Goal: Task Accomplishment & Management: Manage account settings

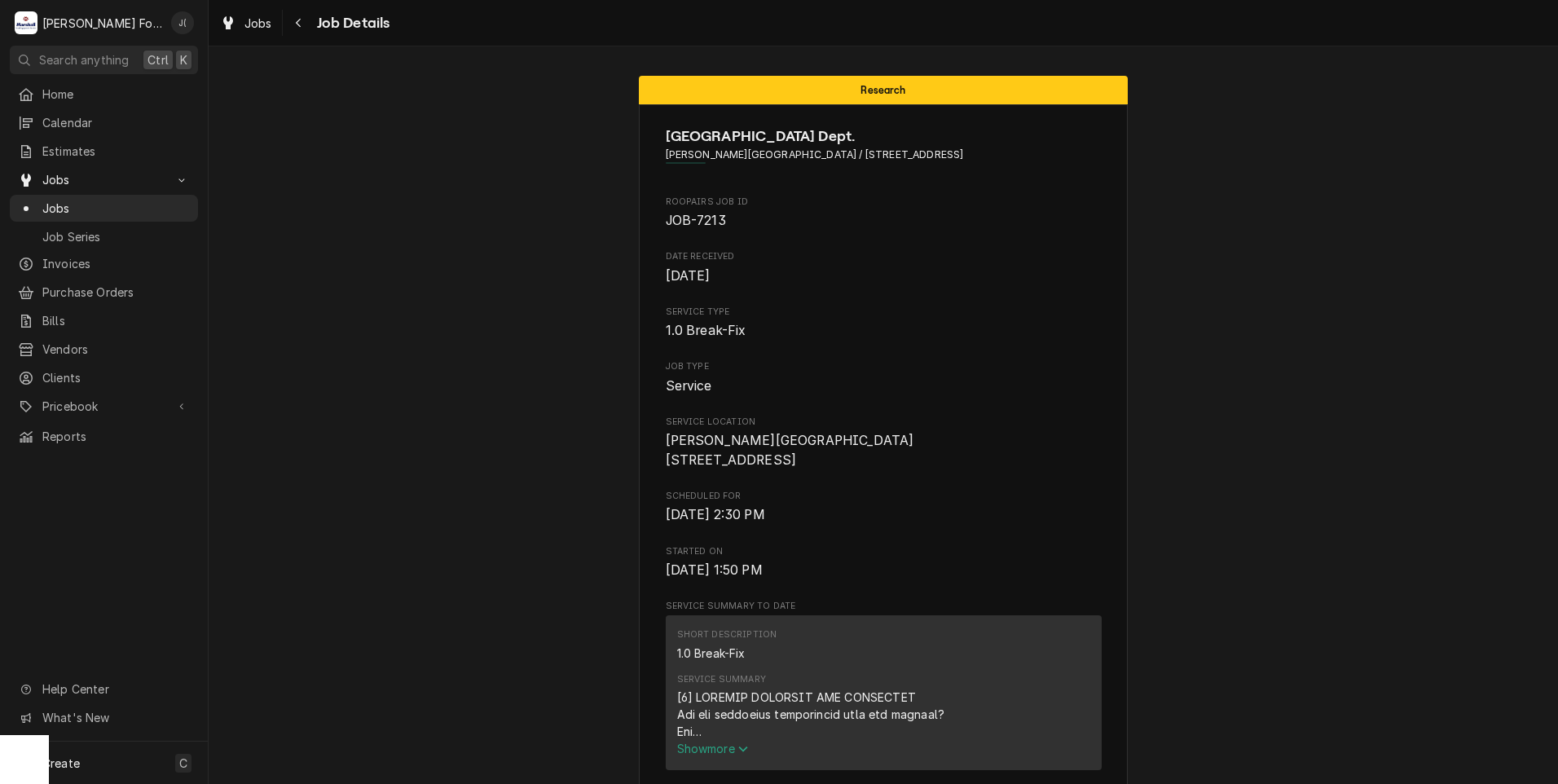
scroll to position [2255, 0]
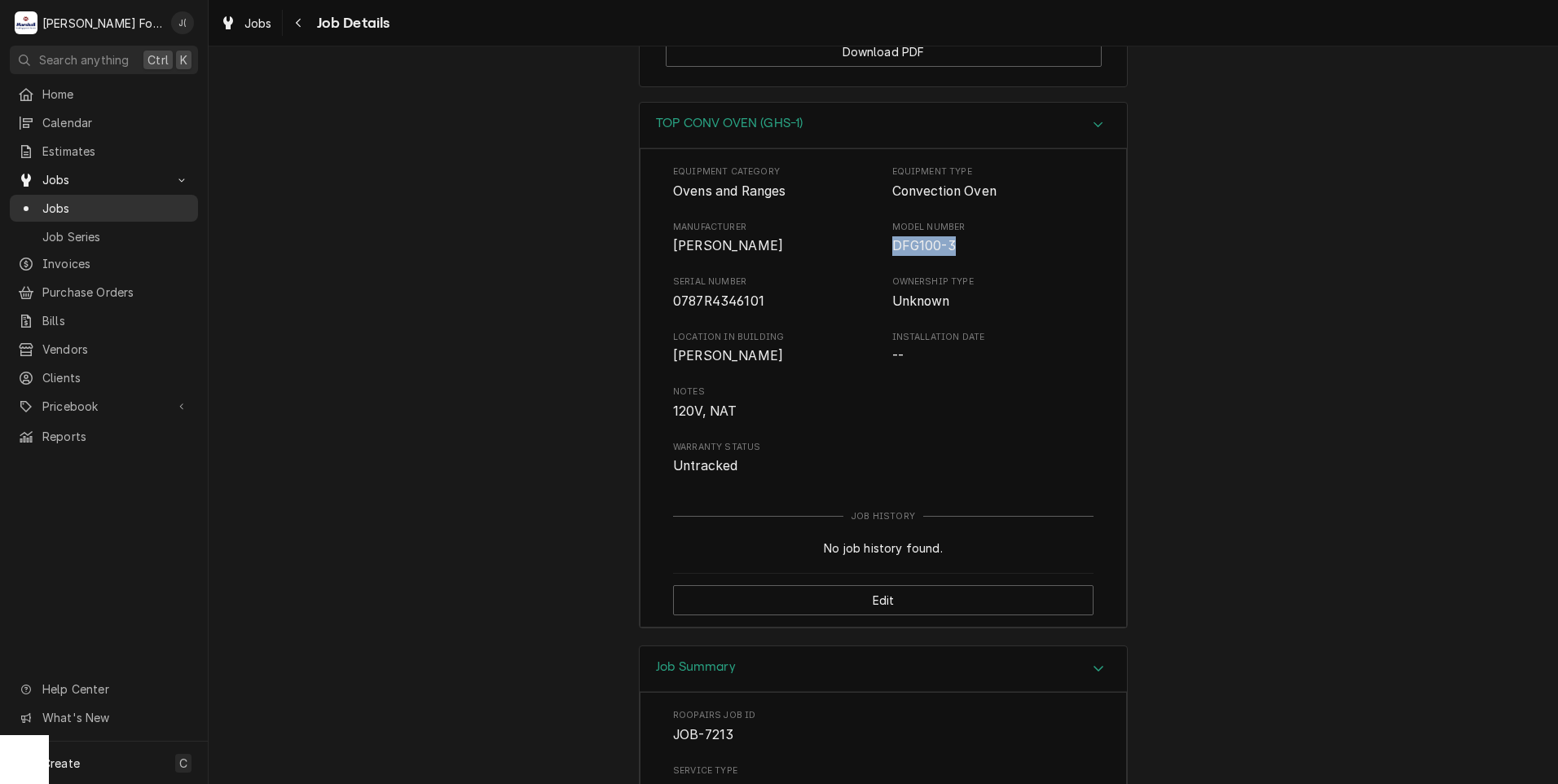
click at [65, 211] on div "Jobs" at bounding box center [104, 208] width 182 height 21
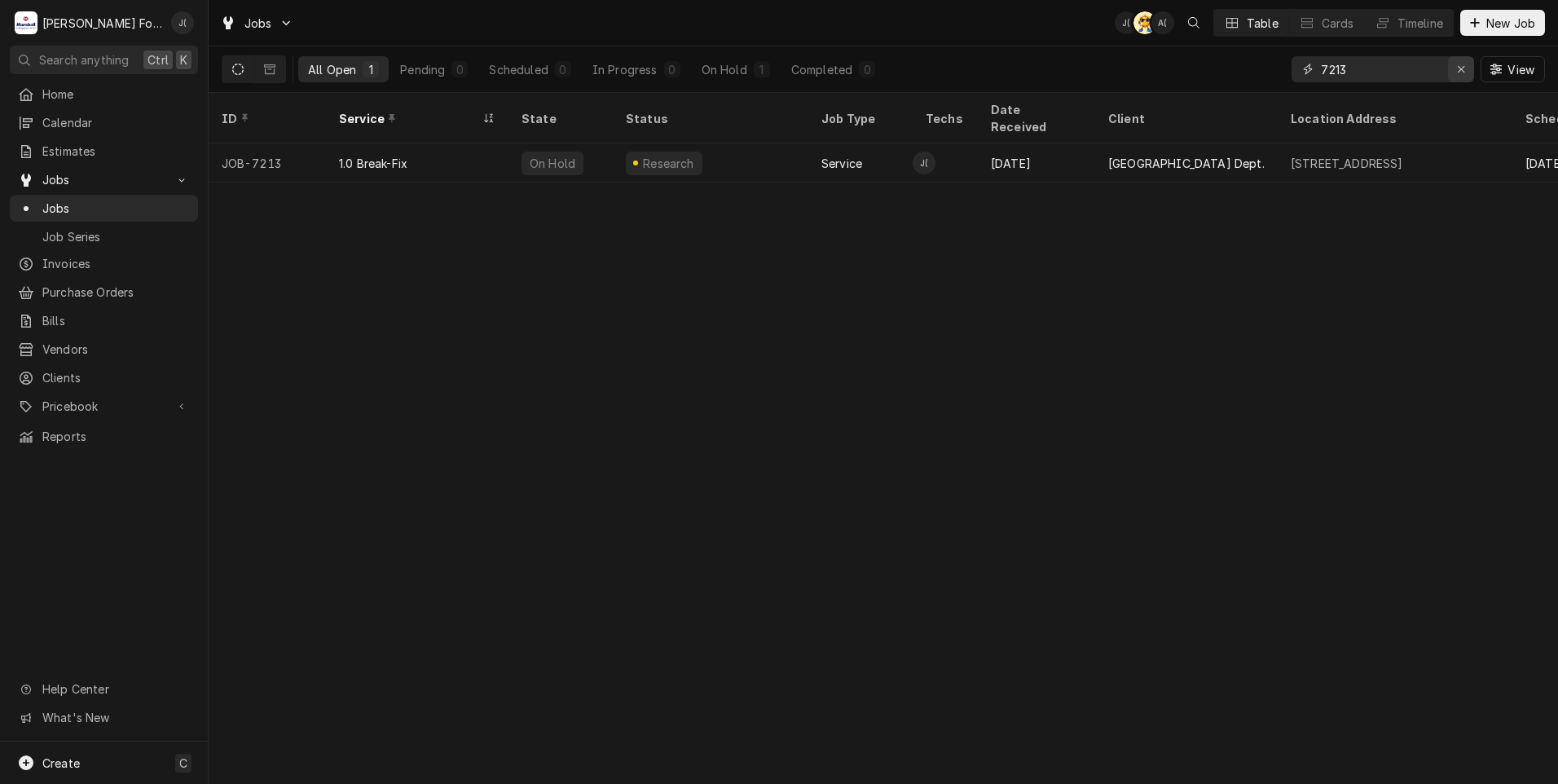
click at [1466, 74] on icon "Erase input" at bounding box center [1462, 69] width 9 height 11
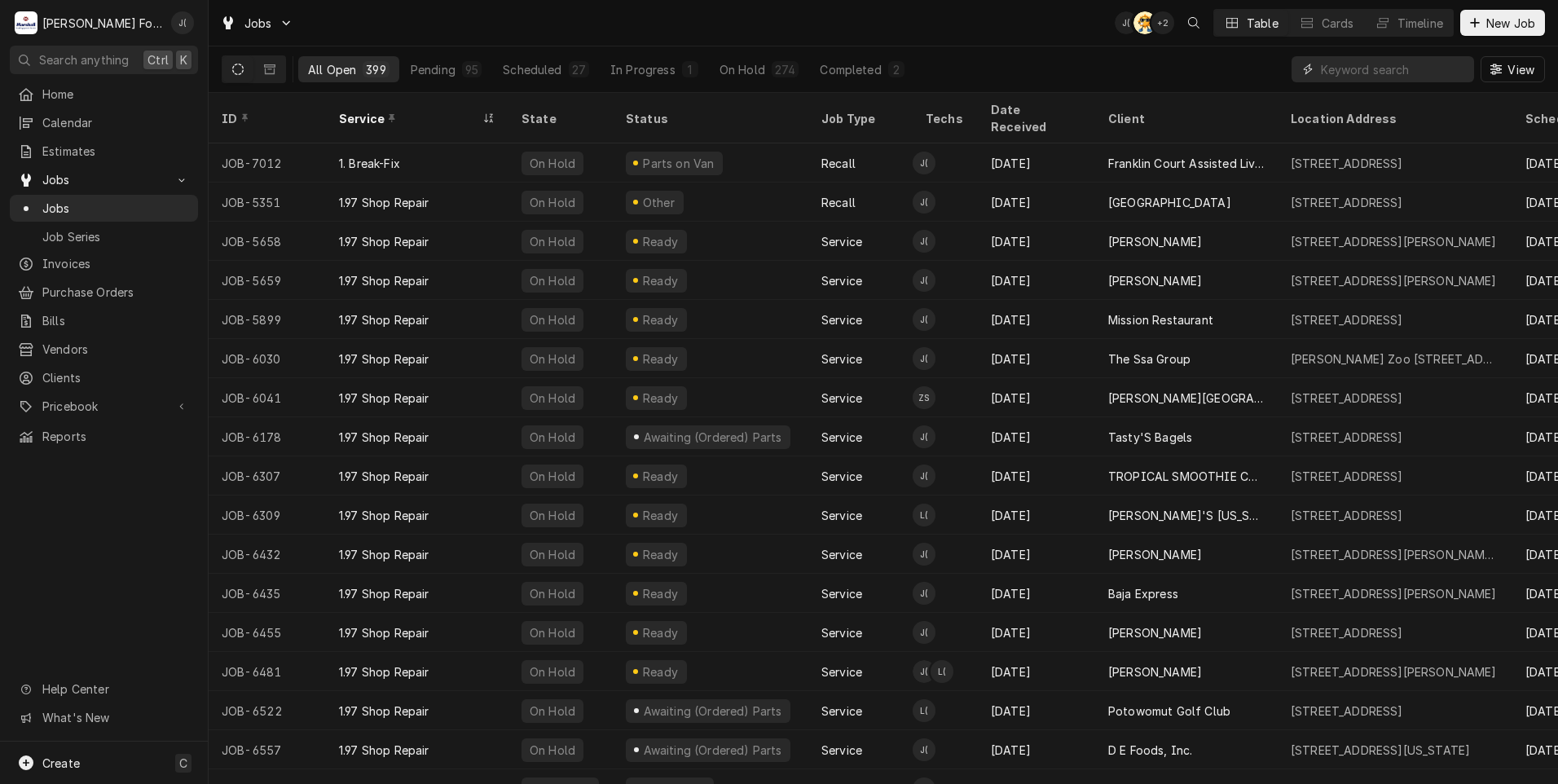
click at [1412, 69] on input "Dynamic Content Wrapper" at bounding box center [1394, 70] width 145 height 26
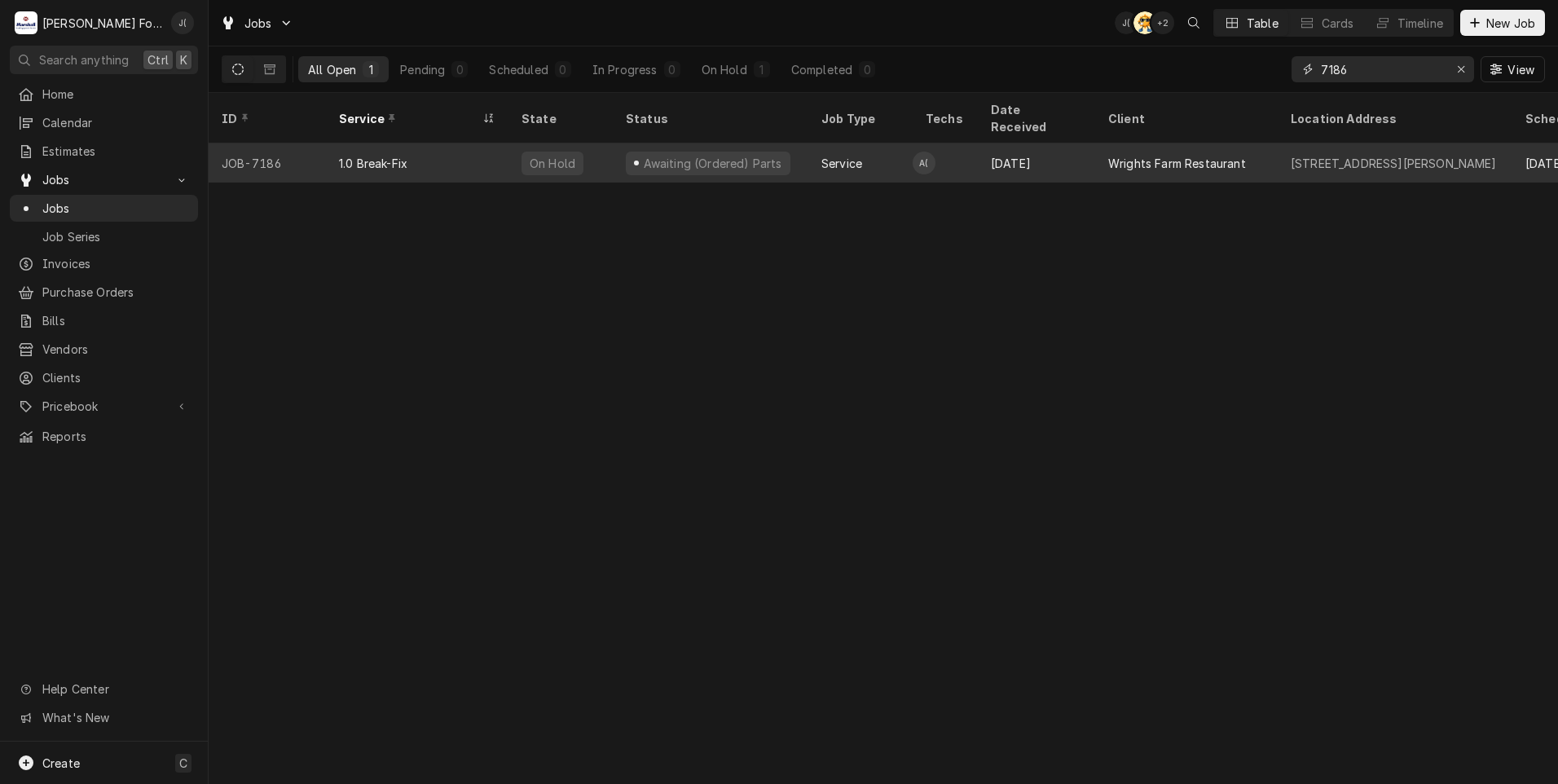
type input "7186"
click at [792, 148] on div "Awaiting (Ordered) Parts" at bounding box center [711, 163] width 196 height 40
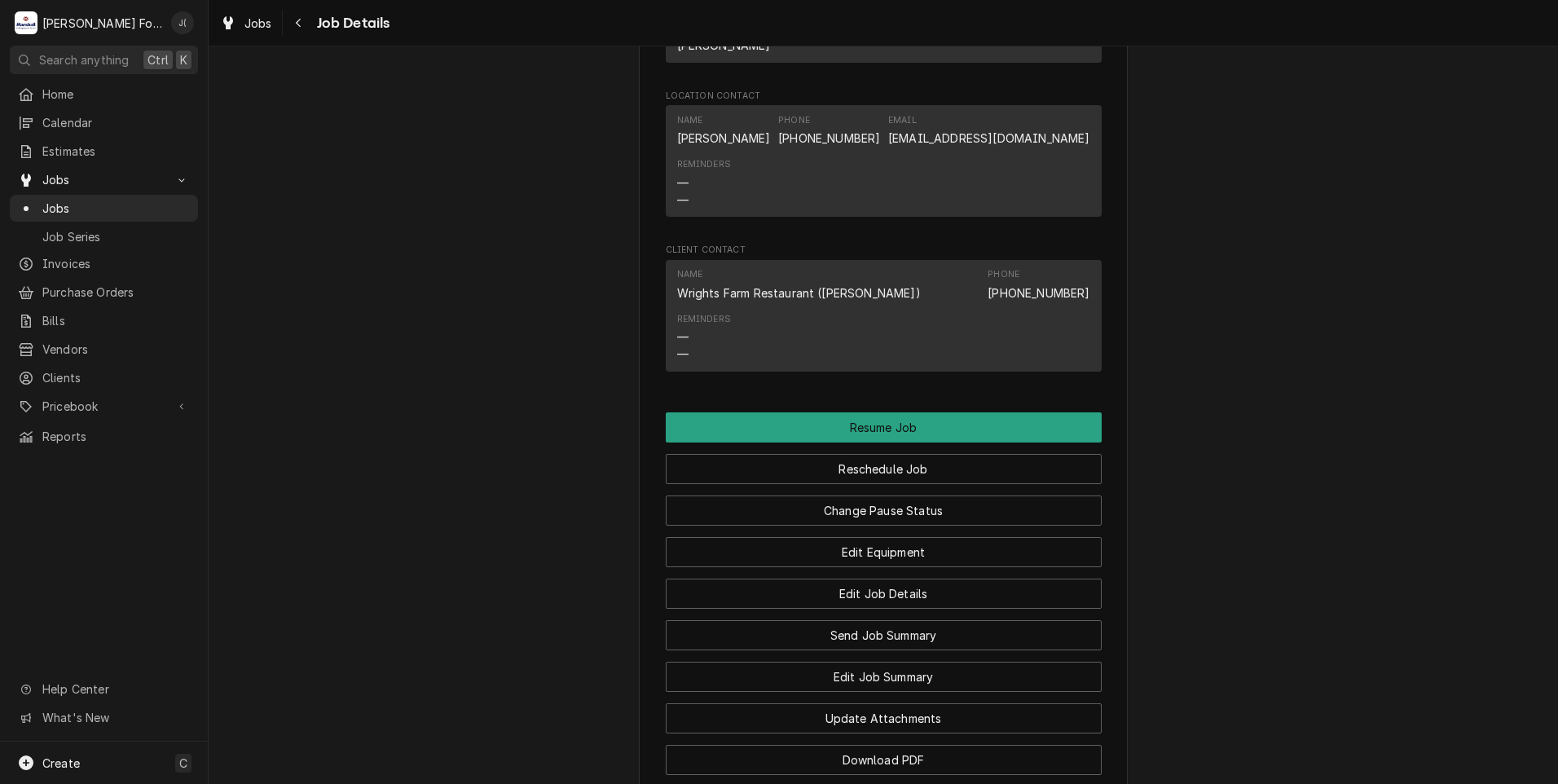
scroll to position [1629, 0]
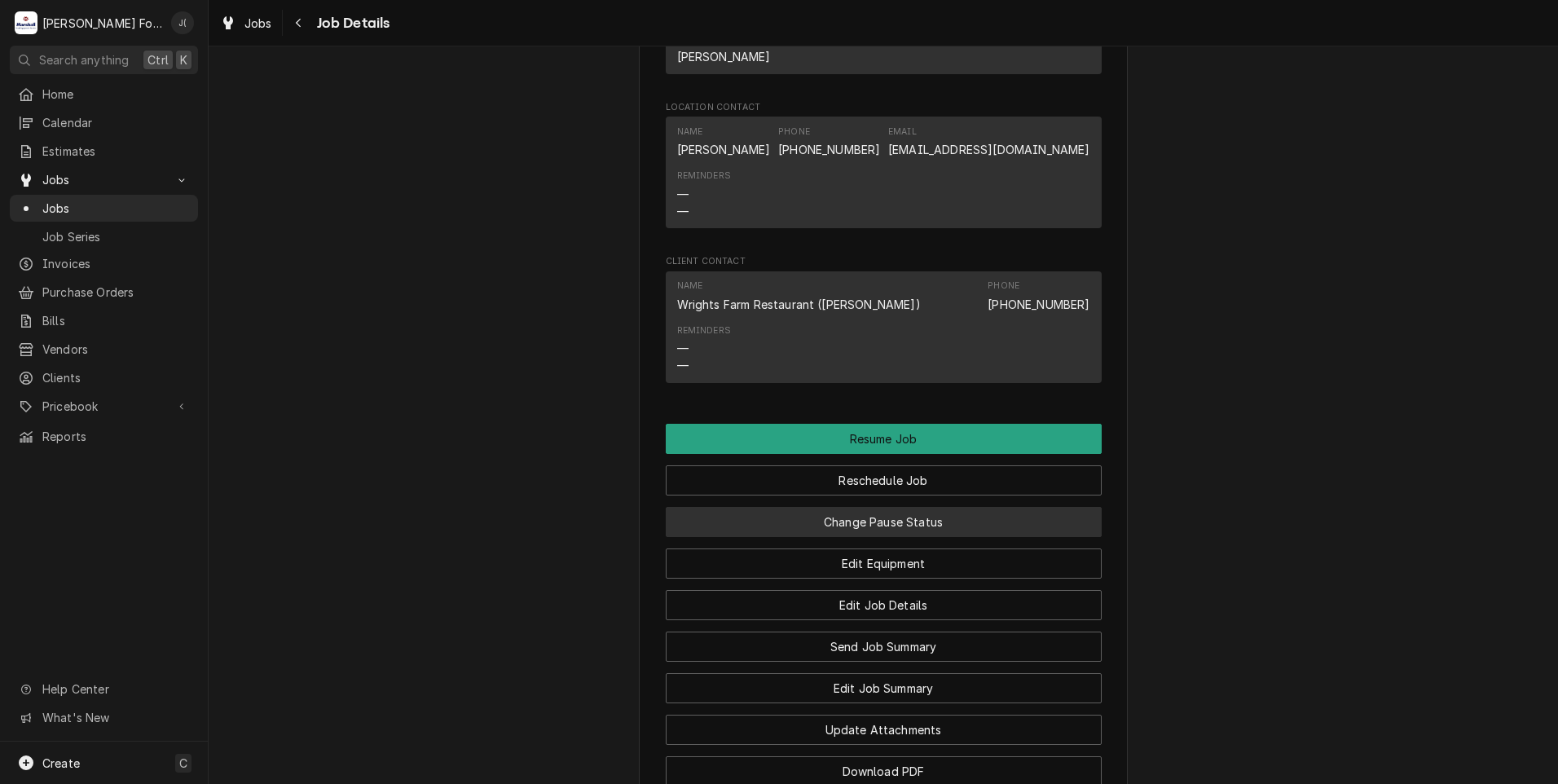
click at [878, 507] on button "Change Pause Status" at bounding box center [883, 522] width 436 height 30
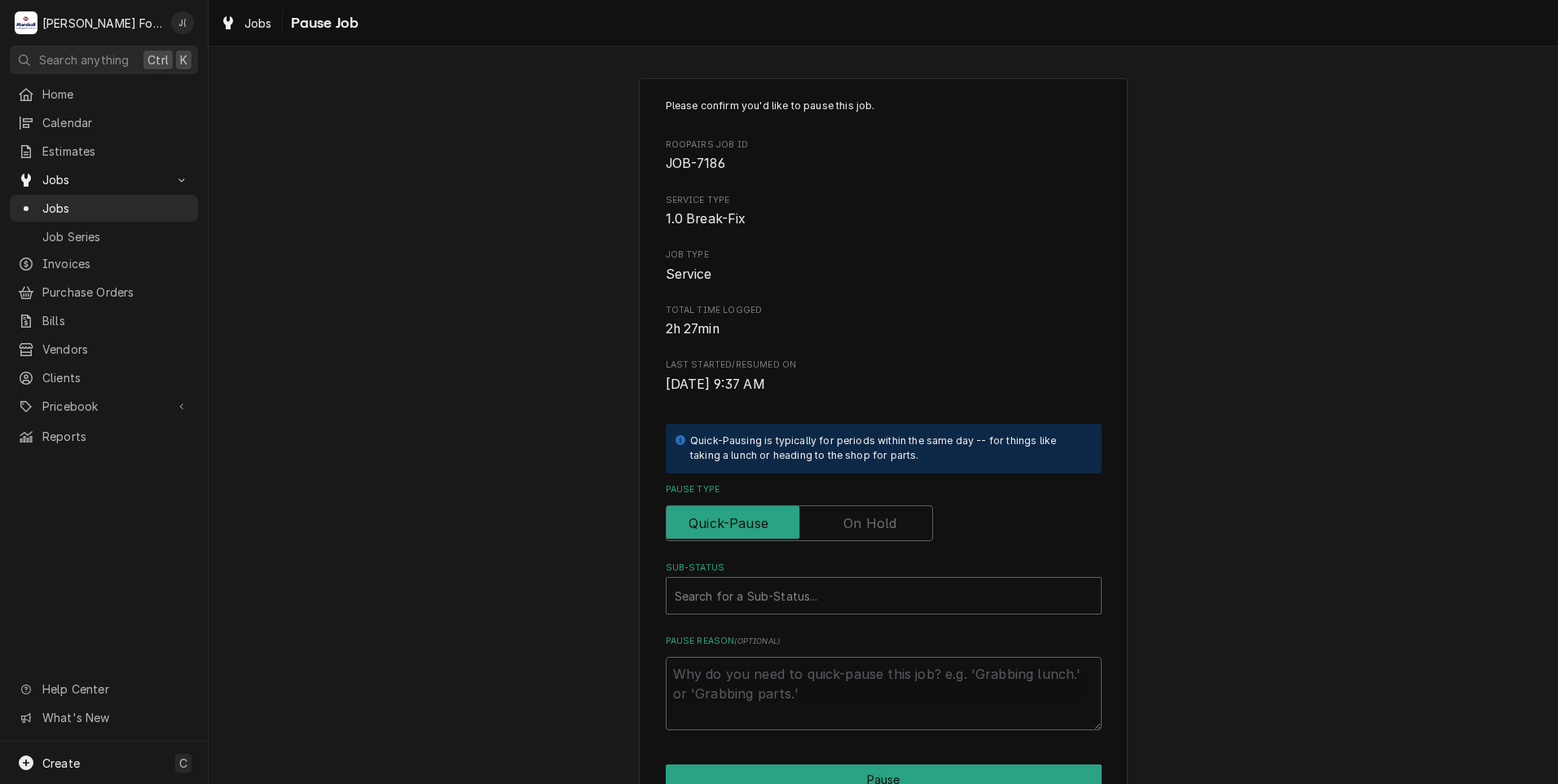
click at [861, 527] on label "Pause Type" at bounding box center [799, 523] width 268 height 36
click at [861, 527] on input "Pause Type" at bounding box center [799, 523] width 253 height 36
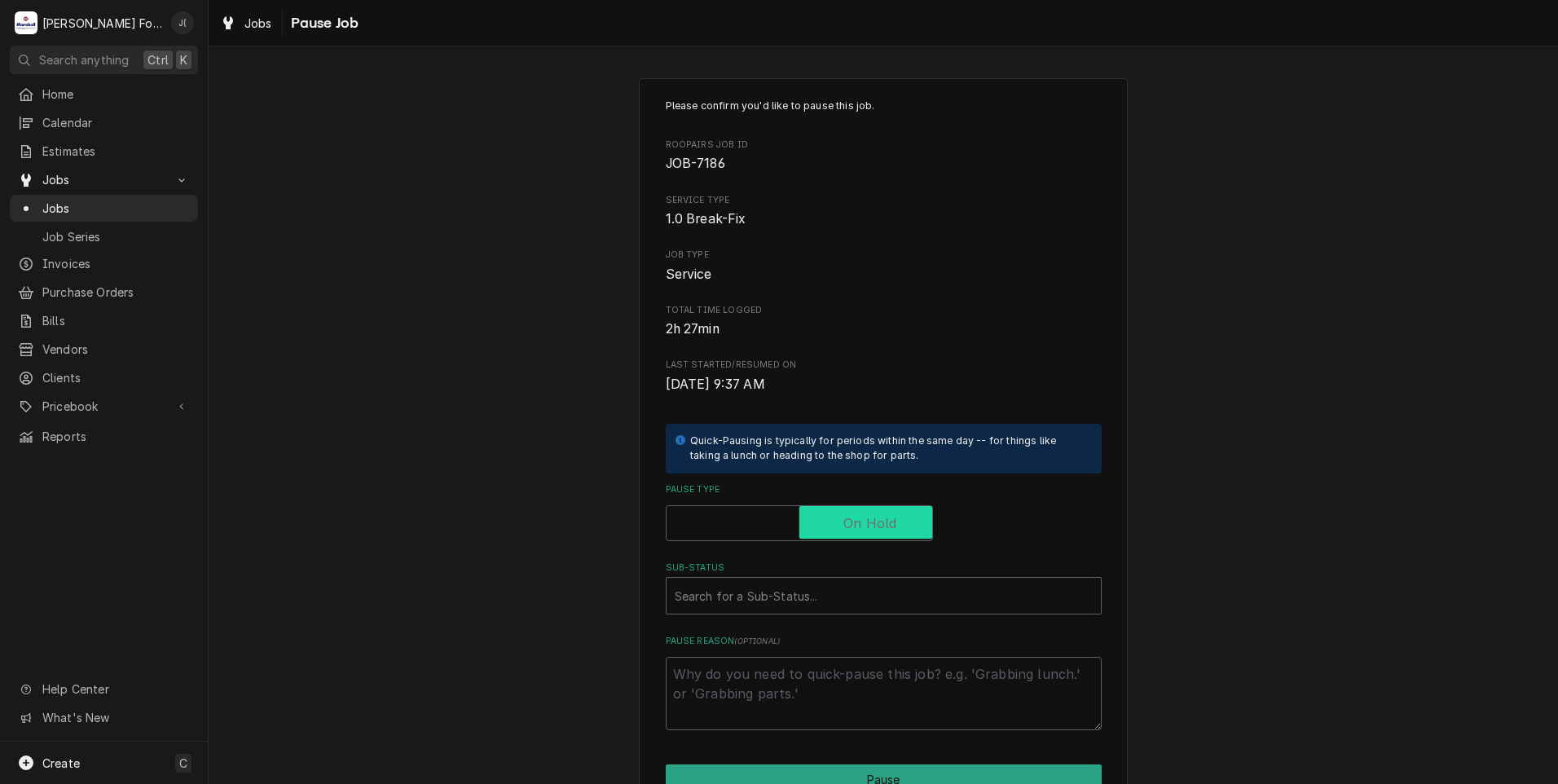
checkbox input "true"
click at [828, 590] on div "Sub-Status" at bounding box center [884, 596] width 418 height 29
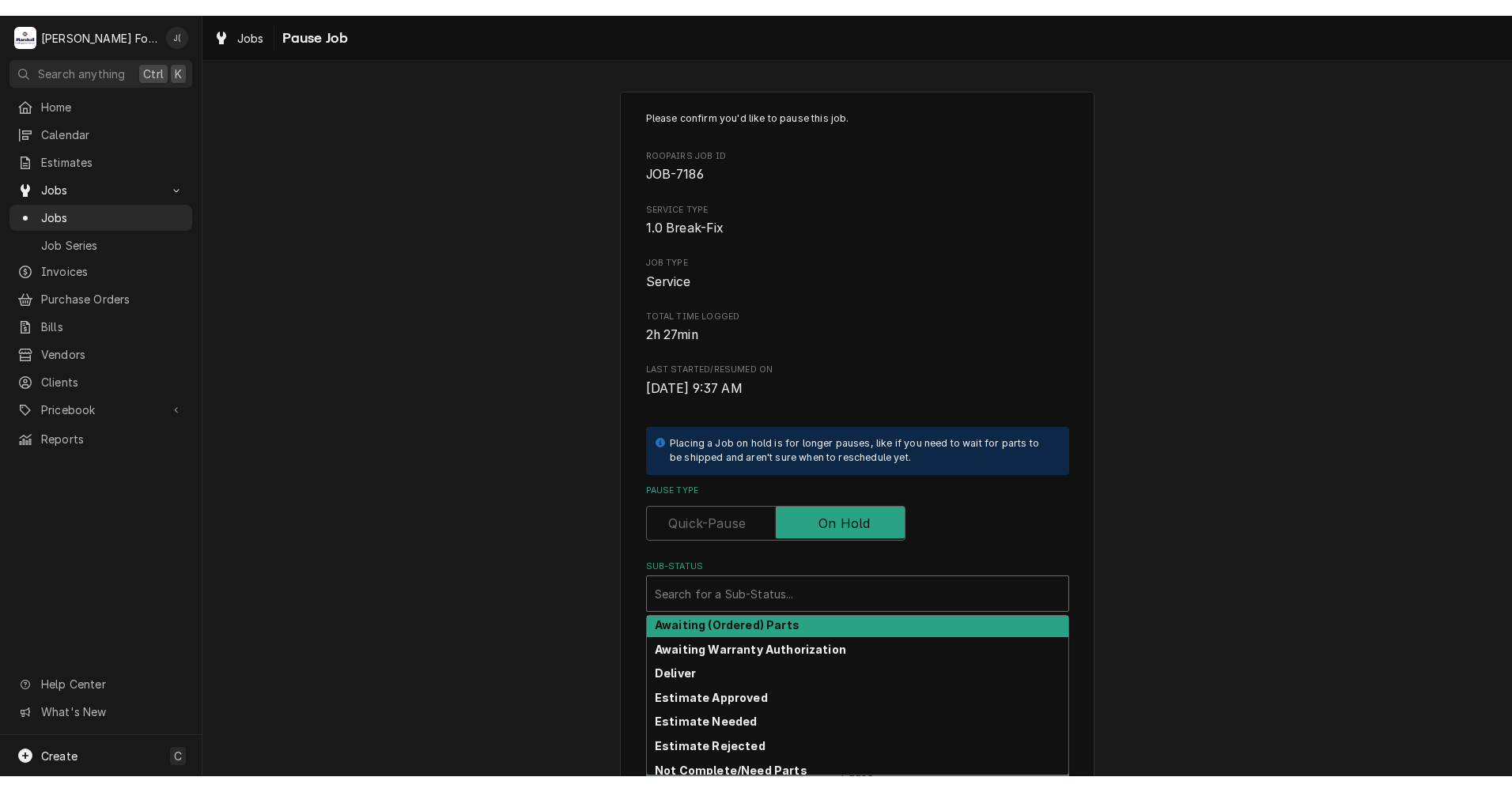
scroll to position [79, 0]
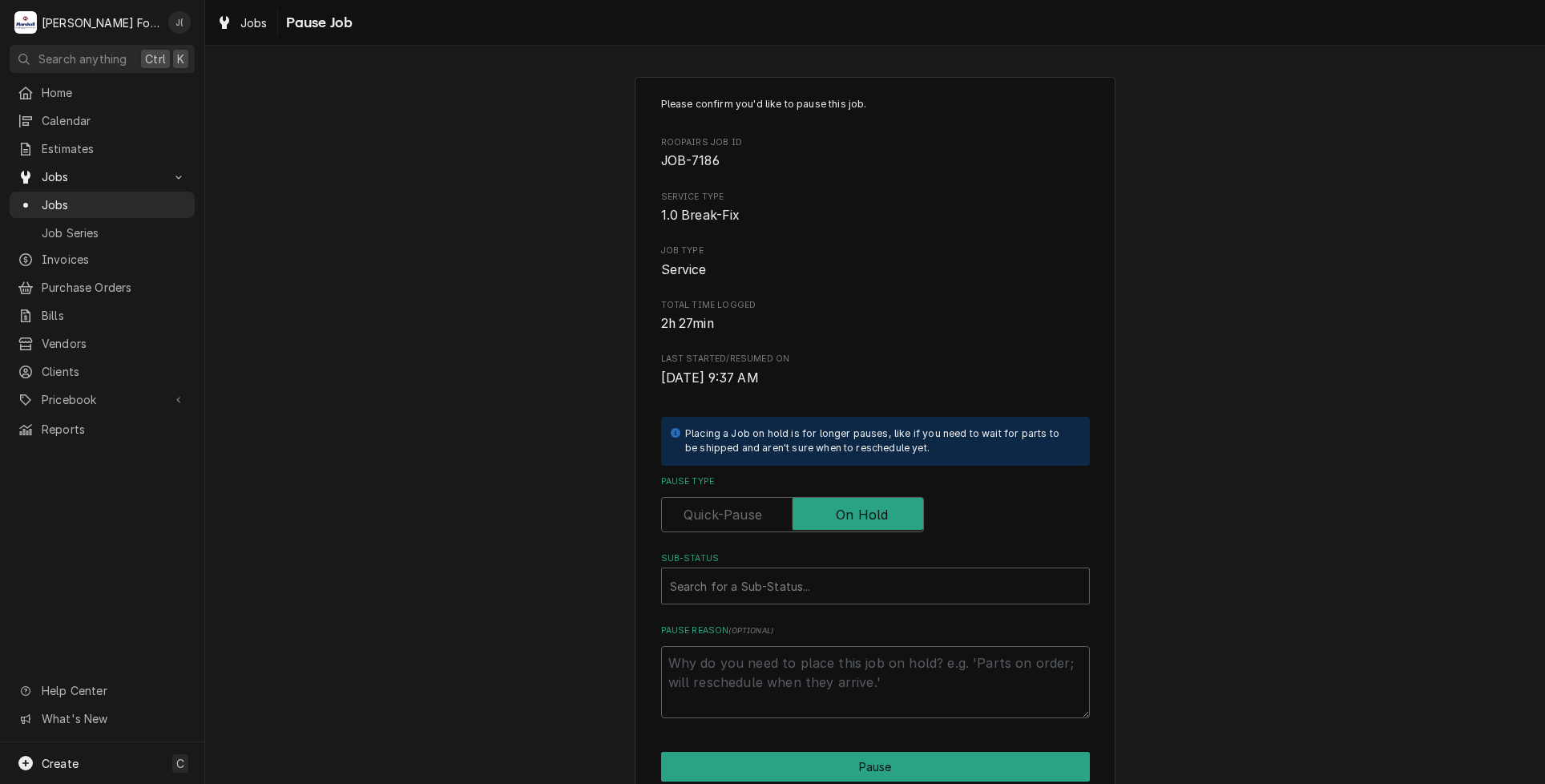
type textarea "x"
